Goal: Task Accomplishment & Management: Use online tool/utility

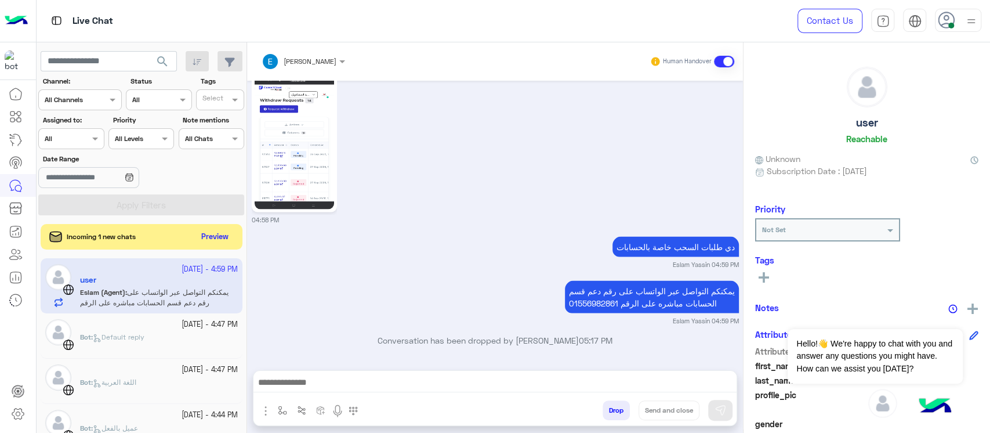
scroll to position [1383, 0]
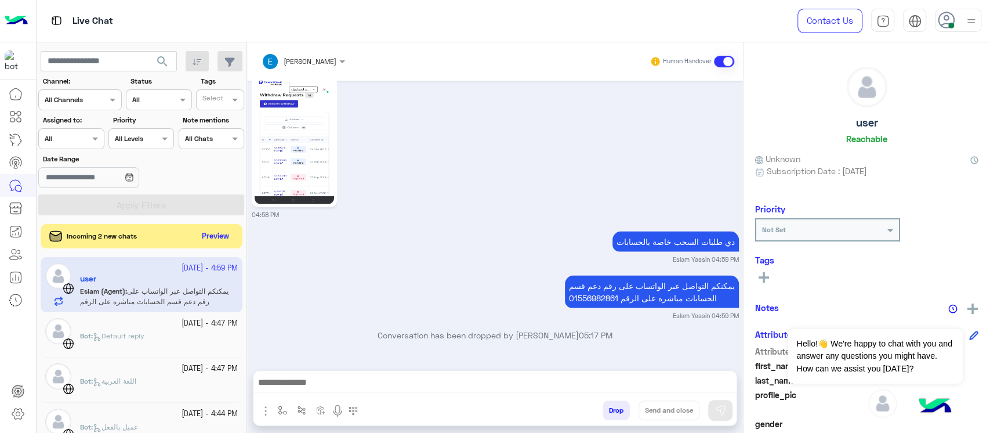
click at [225, 234] on button "Preview" at bounding box center [216, 237] width 36 height 16
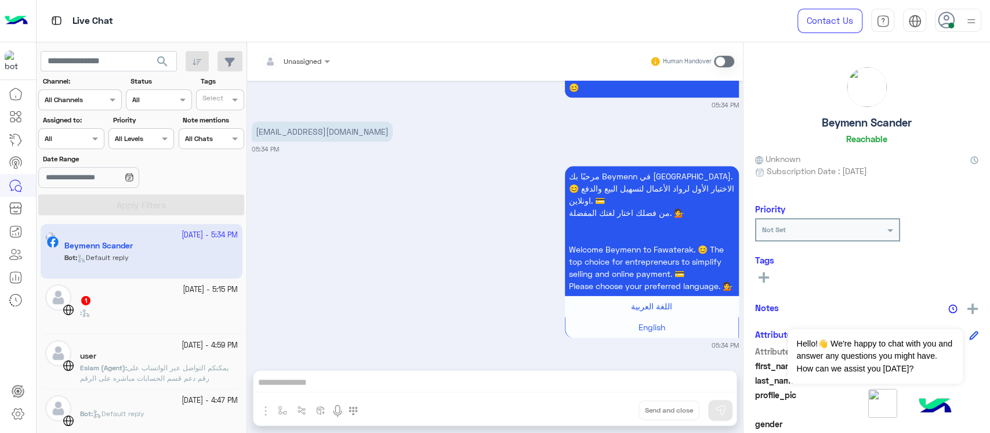
click at [144, 310] on div ":" at bounding box center [159, 317] width 158 height 20
